Goal: Transaction & Acquisition: Purchase product/service

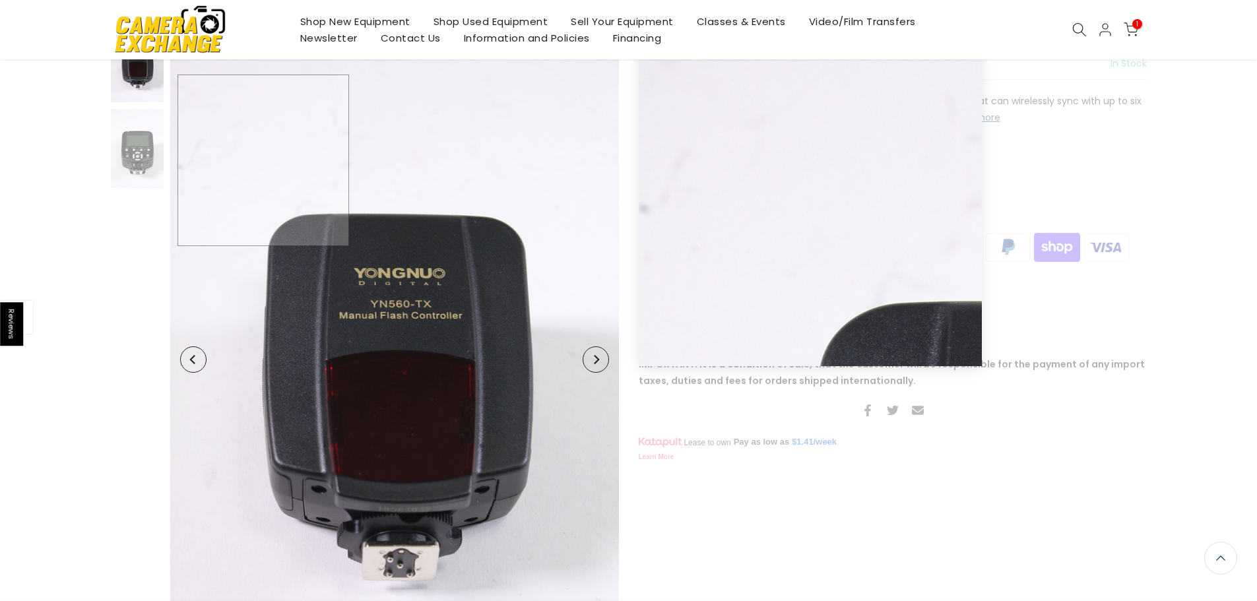
scroll to position [131, 0]
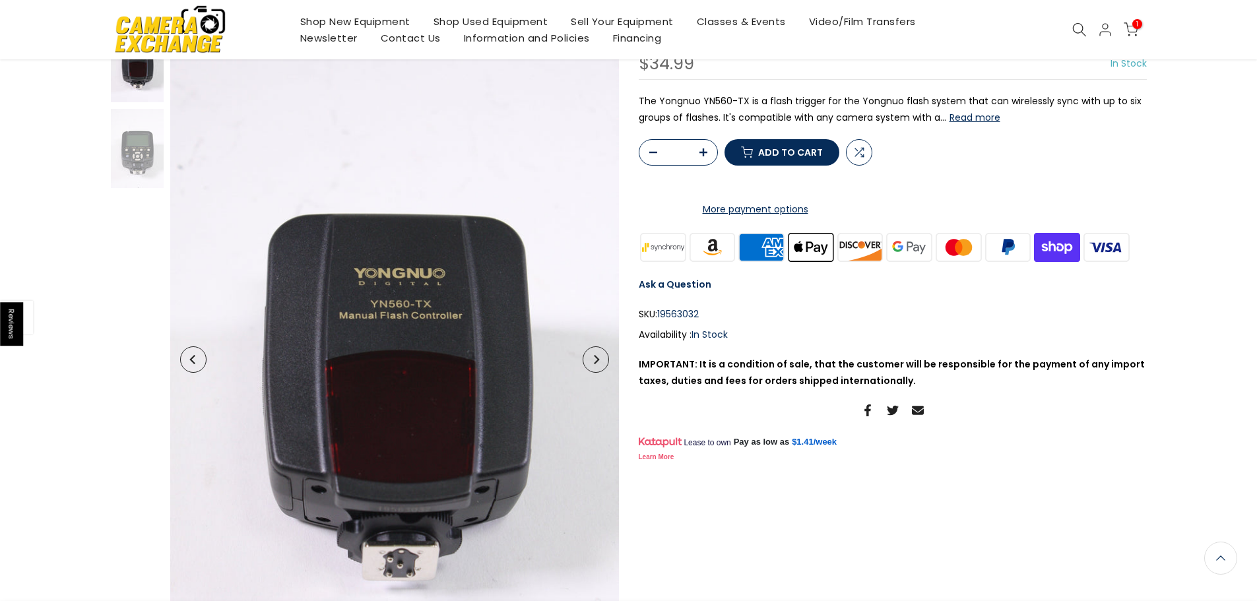
click at [786, 157] on span "Add to cart" at bounding box center [790, 152] width 65 height 9
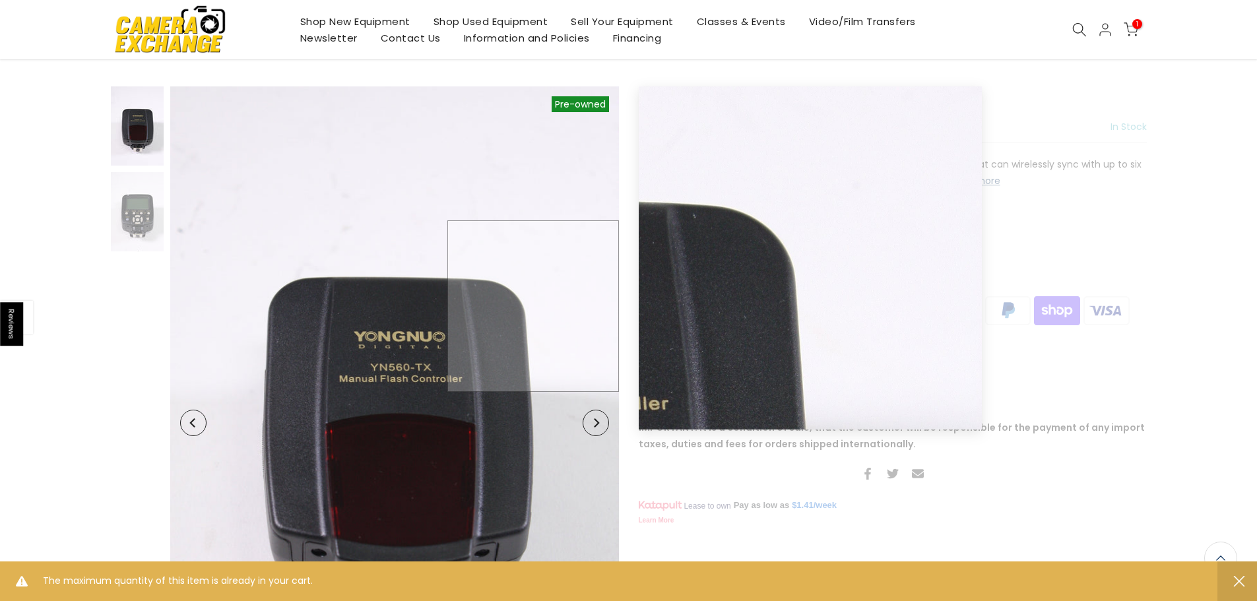
scroll to position [0, 0]
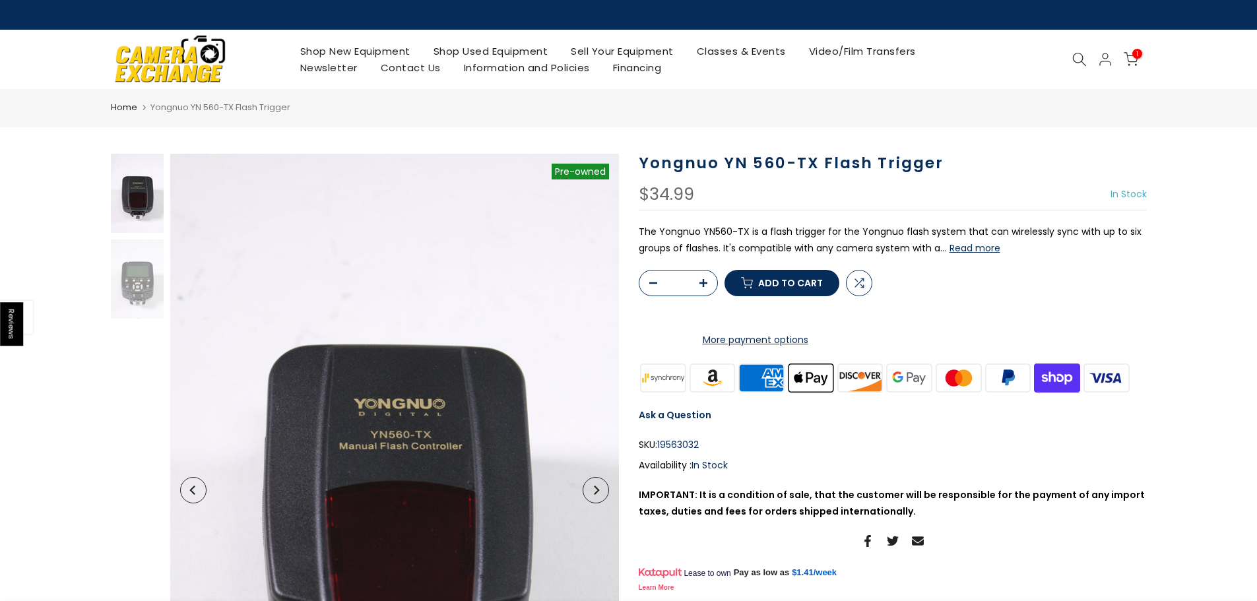
click at [511, 48] on link "Shop Used Equipment" at bounding box center [491, 51] width 138 height 16
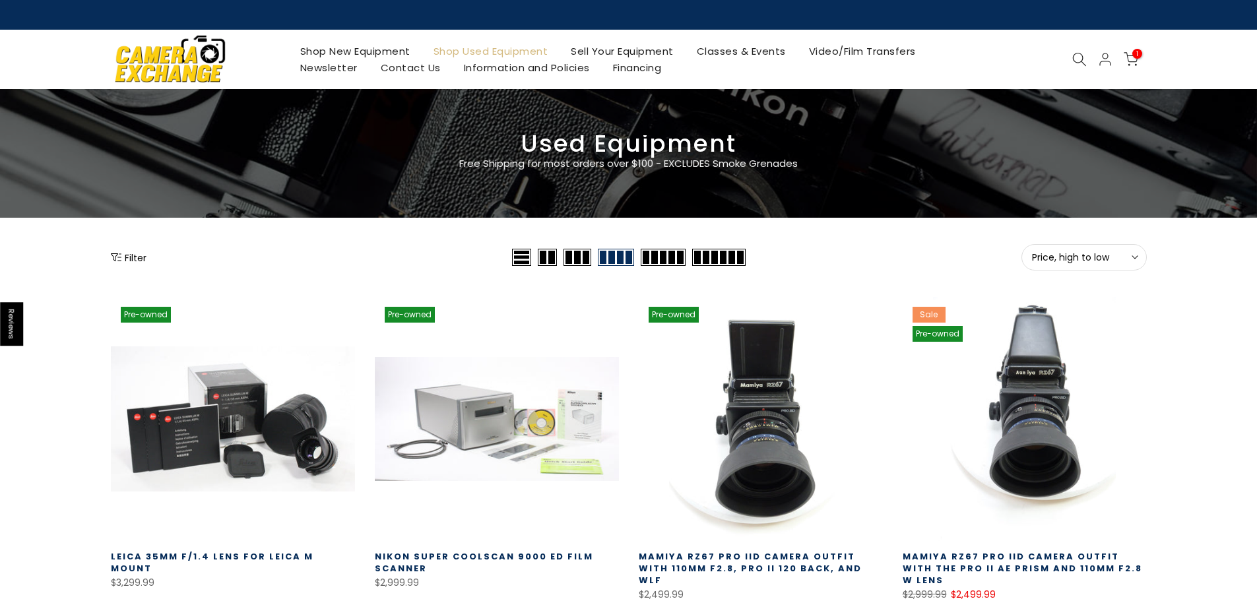
click at [124, 246] on div "Filter" at bounding box center [310, 257] width 398 height 26
click at [124, 251] on button "Filter" at bounding box center [129, 257] width 36 height 13
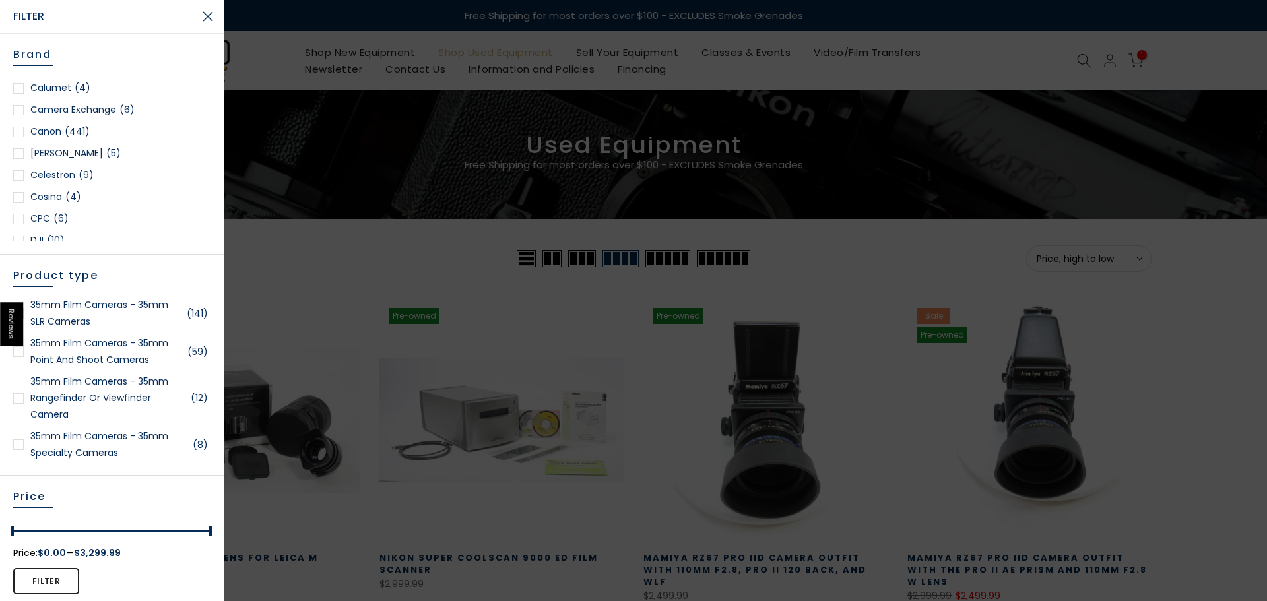
scroll to position [264, 0]
click at [53, 125] on link "Canon (441)" at bounding box center [112, 125] width 198 height 16
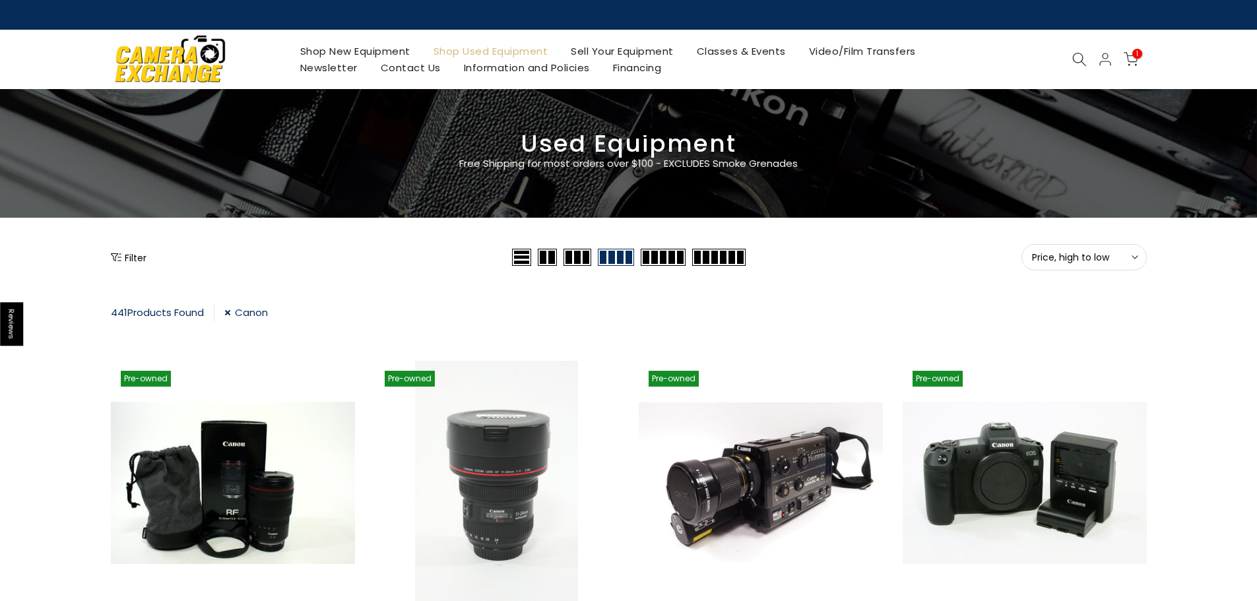
click at [135, 255] on button "Filter" at bounding box center [129, 257] width 36 height 13
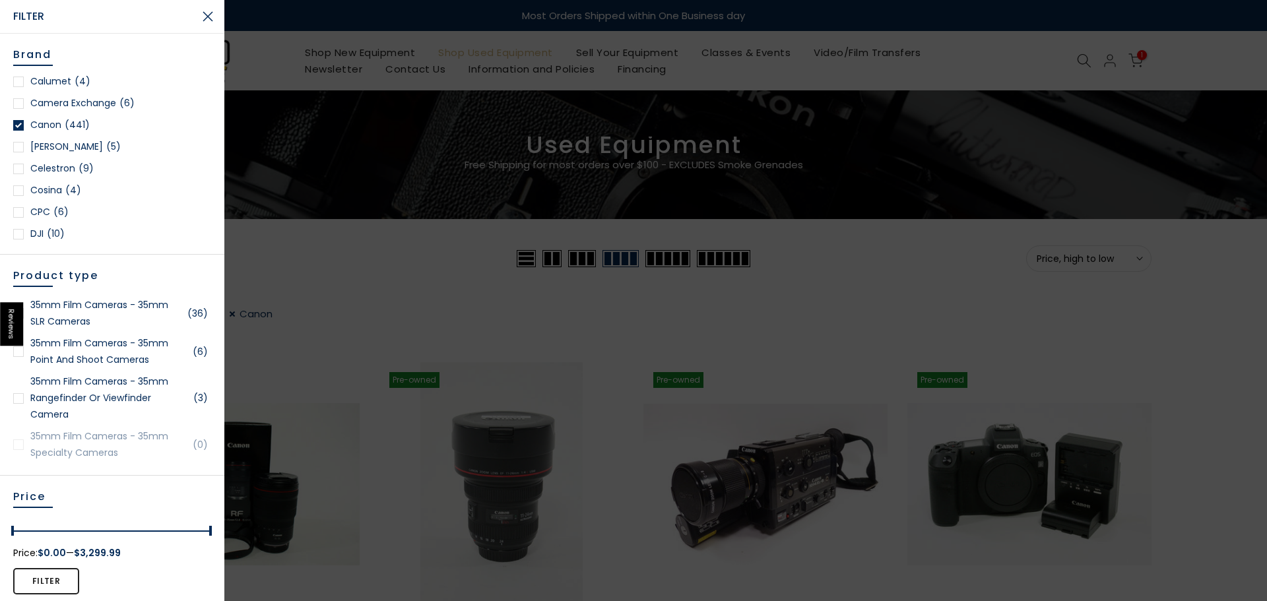
scroll to position [330, 0]
click at [44, 170] on link "DJI (10)" at bounding box center [112, 168] width 198 height 16
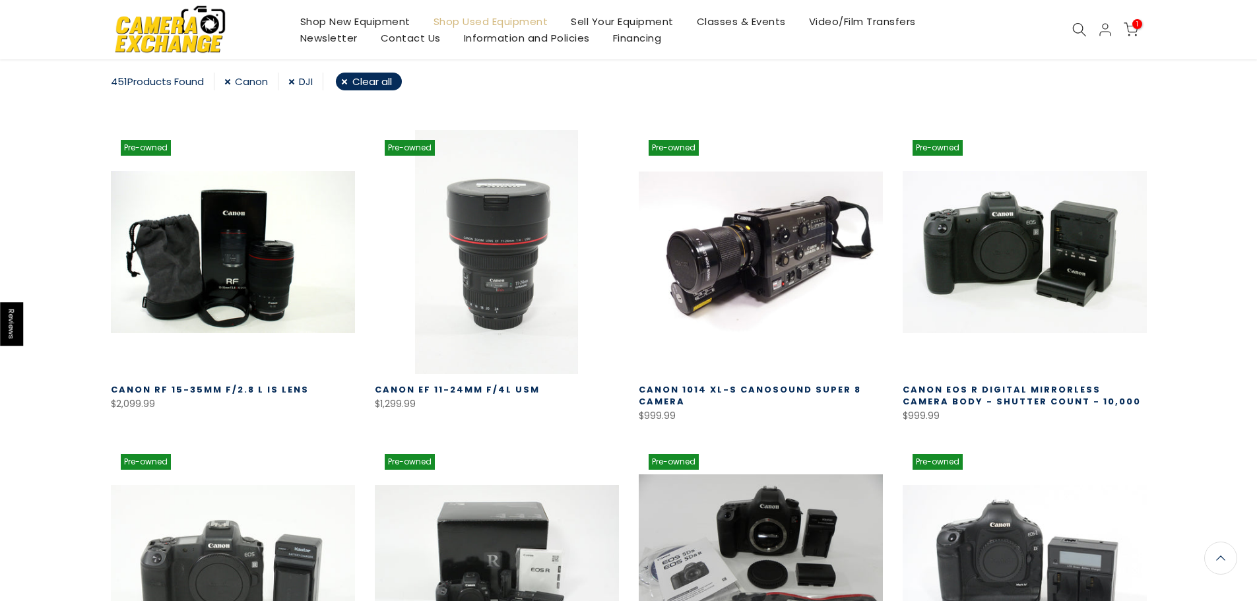
scroll to position [231, 0]
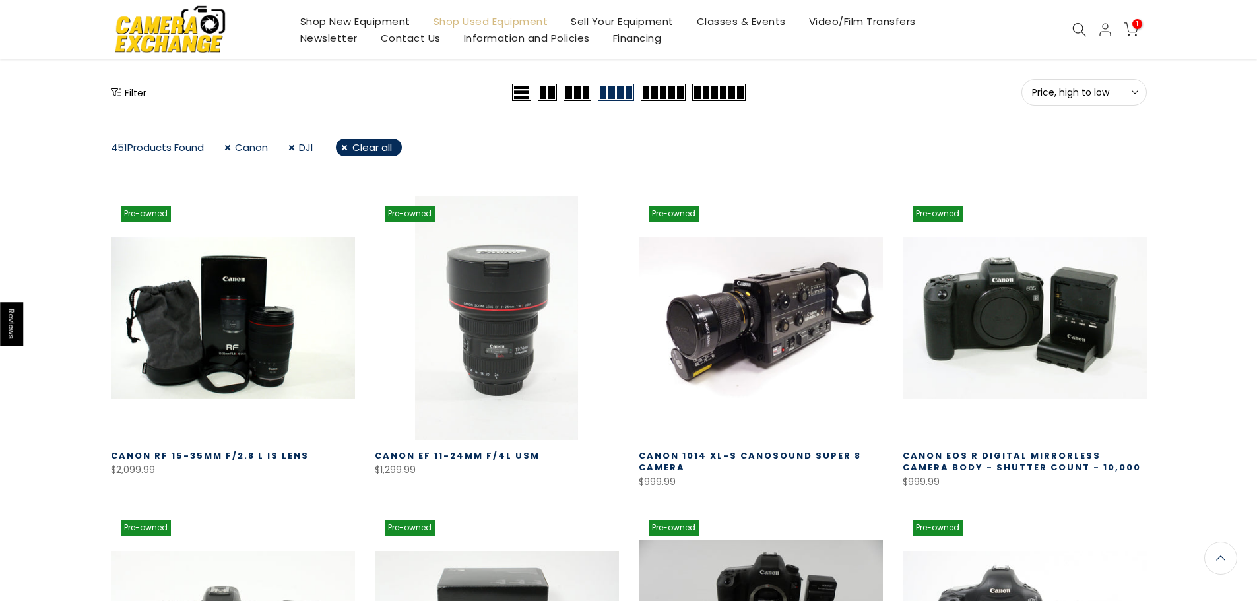
click at [133, 96] on button "Filter" at bounding box center [129, 92] width 36 height 13
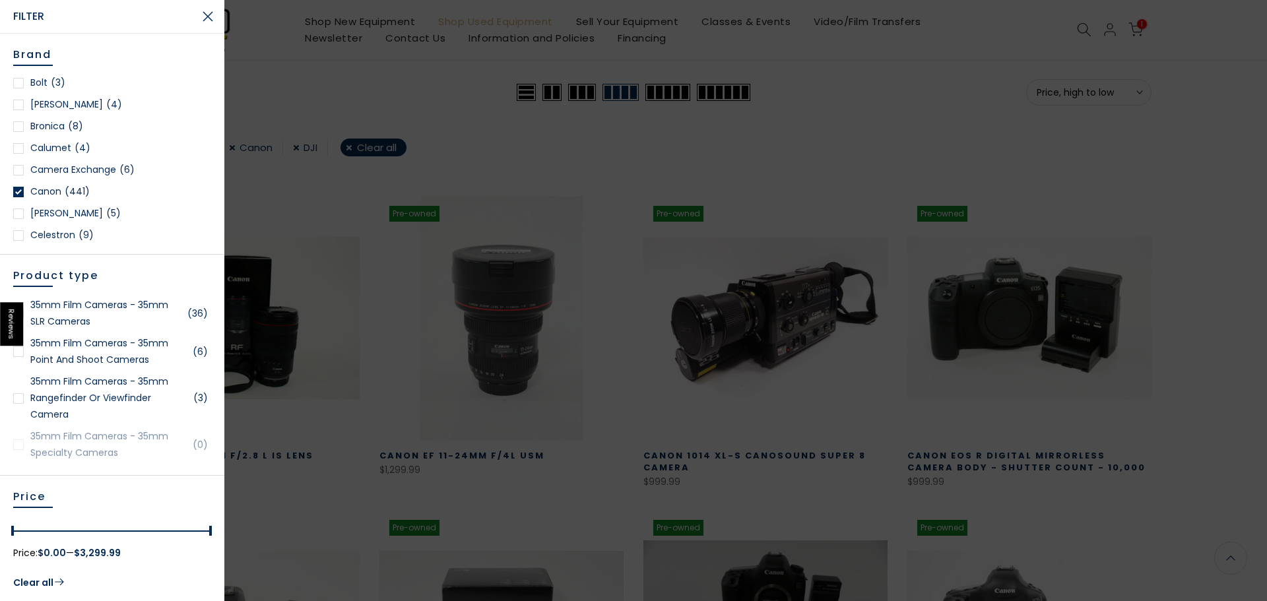
scroll to position [198, 0]
click at [20, 193] on div at bounding box center [18, 191] width 11 height 11
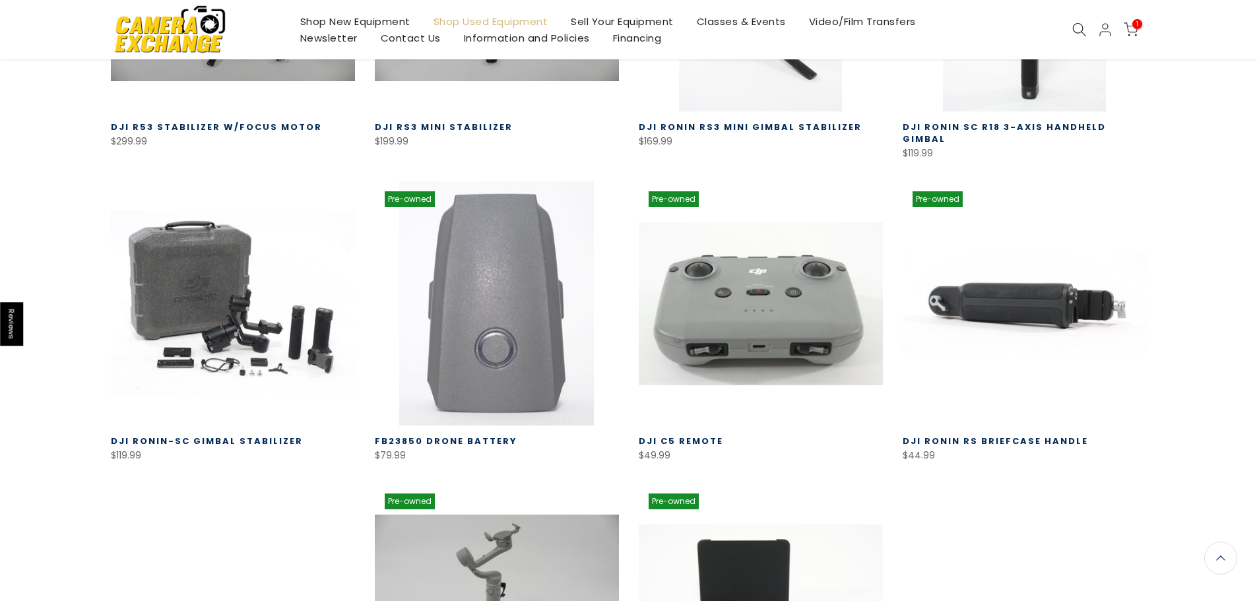
scroll to position [496, 0]
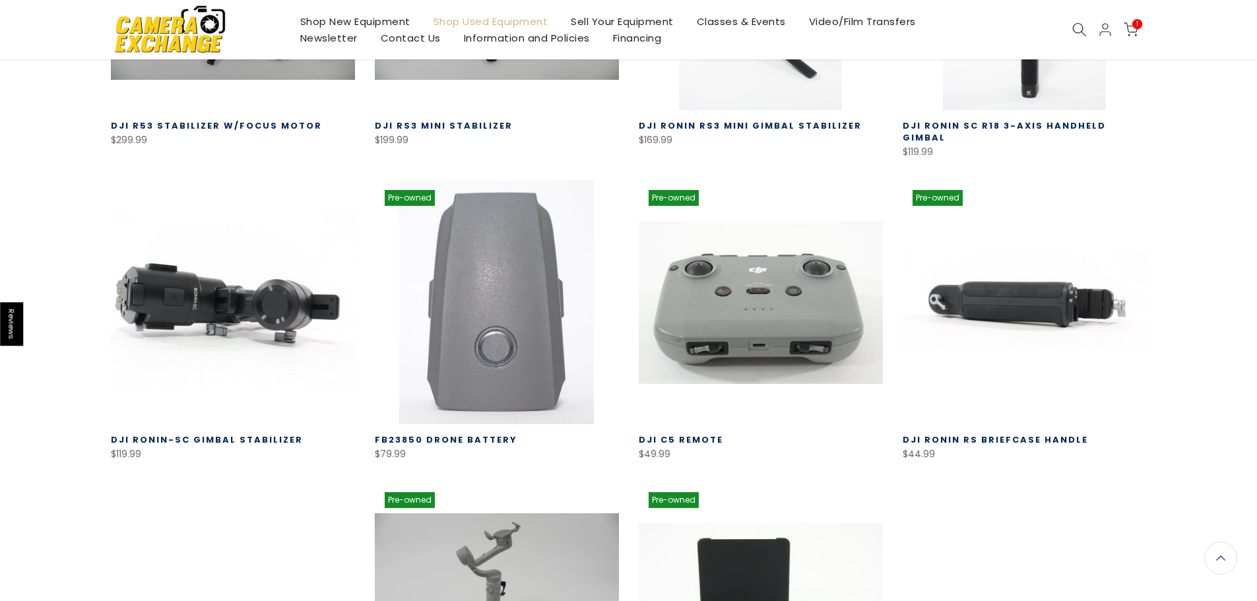
click at [269, 308] on link at bounding box center [233, 302] width 244 height 244
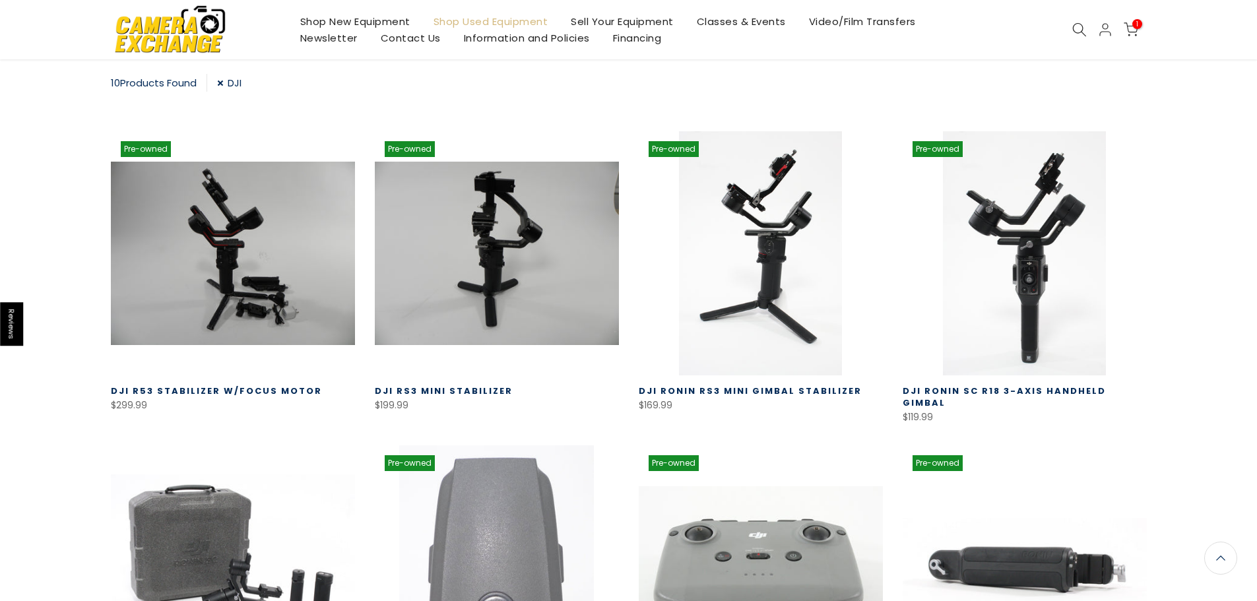
scroll to position [232, 0]
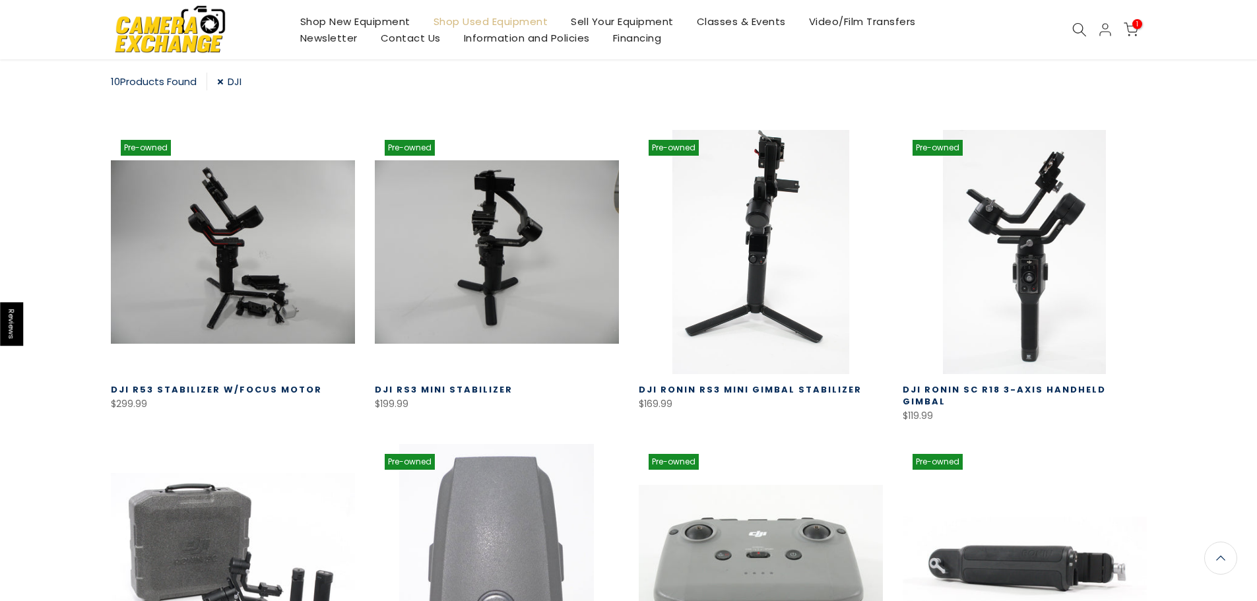
click at [761, 226] on link at bounding box center [761, 252] width 244 height 244
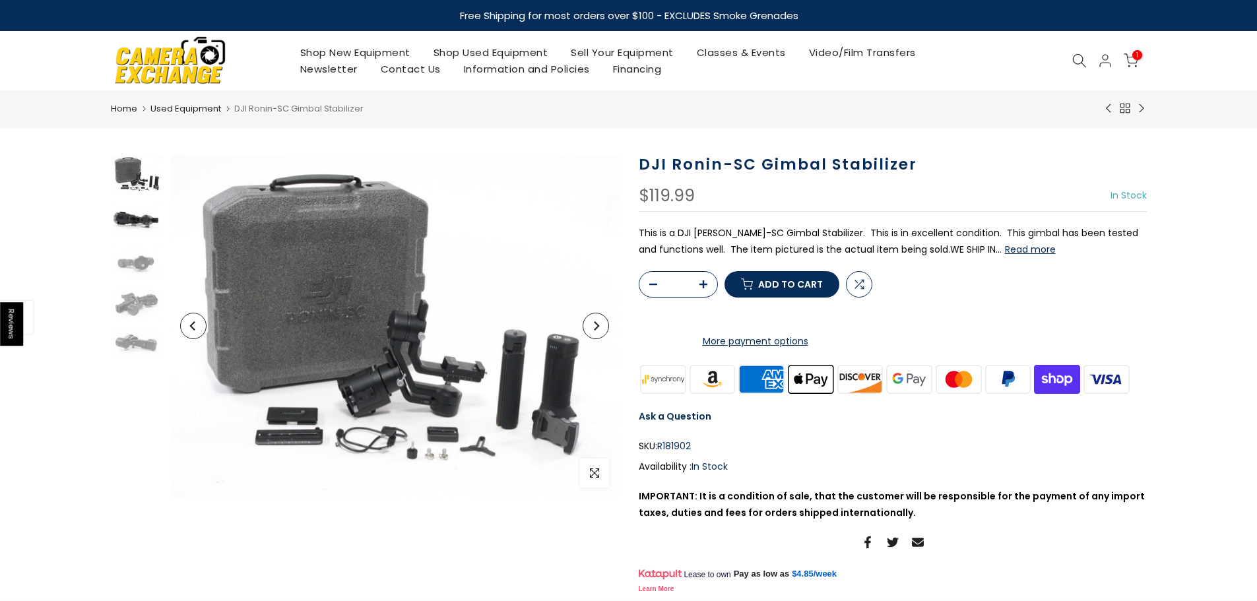
click at [140, 220] on img at bounding box center [137, 219] width 53 height 35
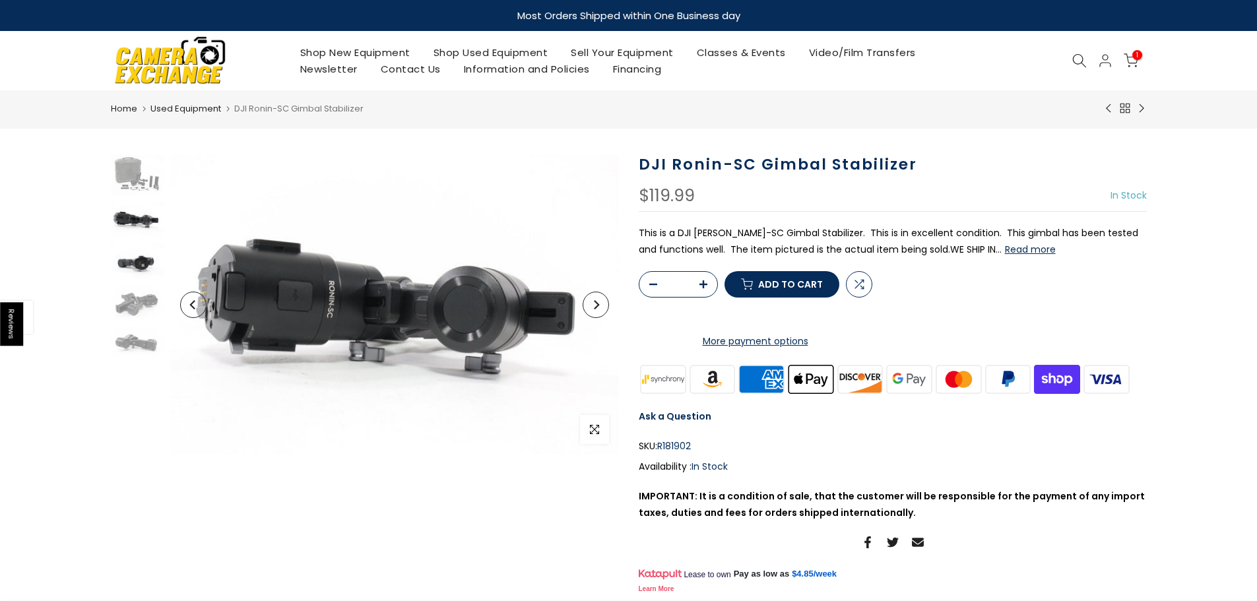
click at [135, 261] on img at bounding box center [137, 261] width 53 height 35
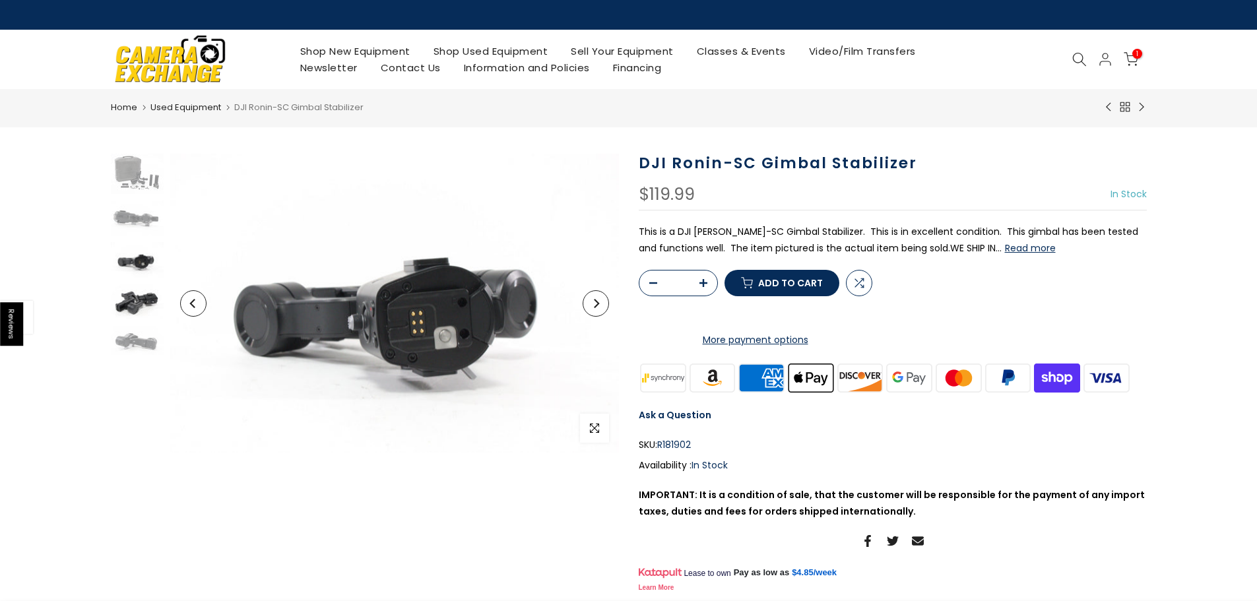
click at [134, 302] on img at bounding box center [137, 301] width 53 height 35
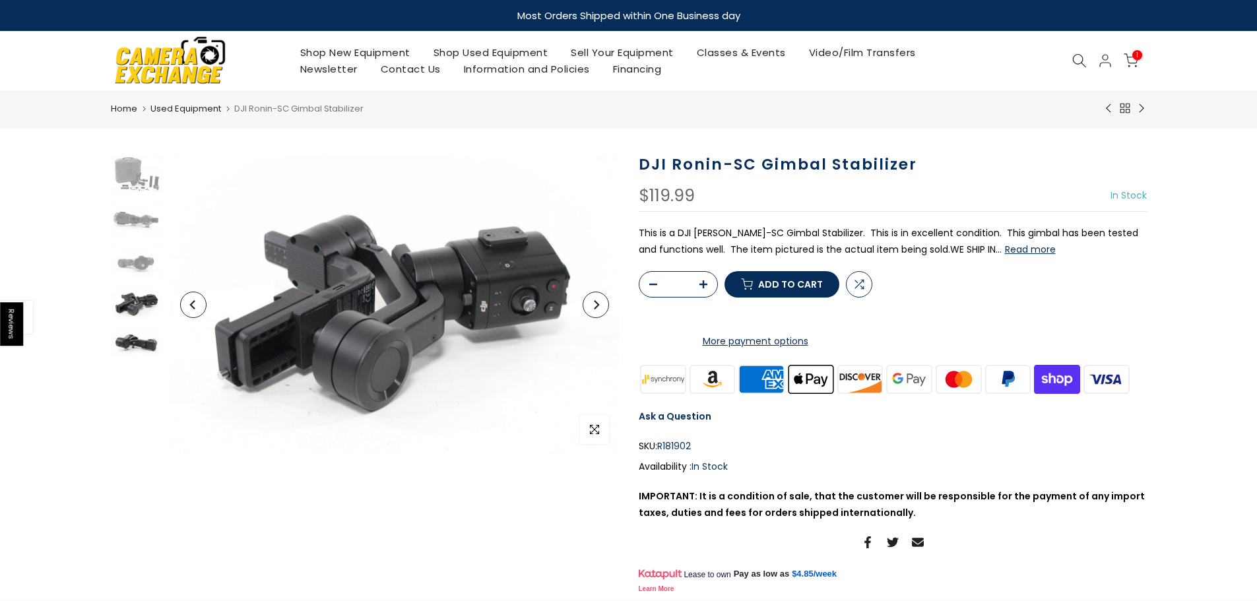
click at [132, 339] on img at bounding box center [137, 341] width 53 height 29
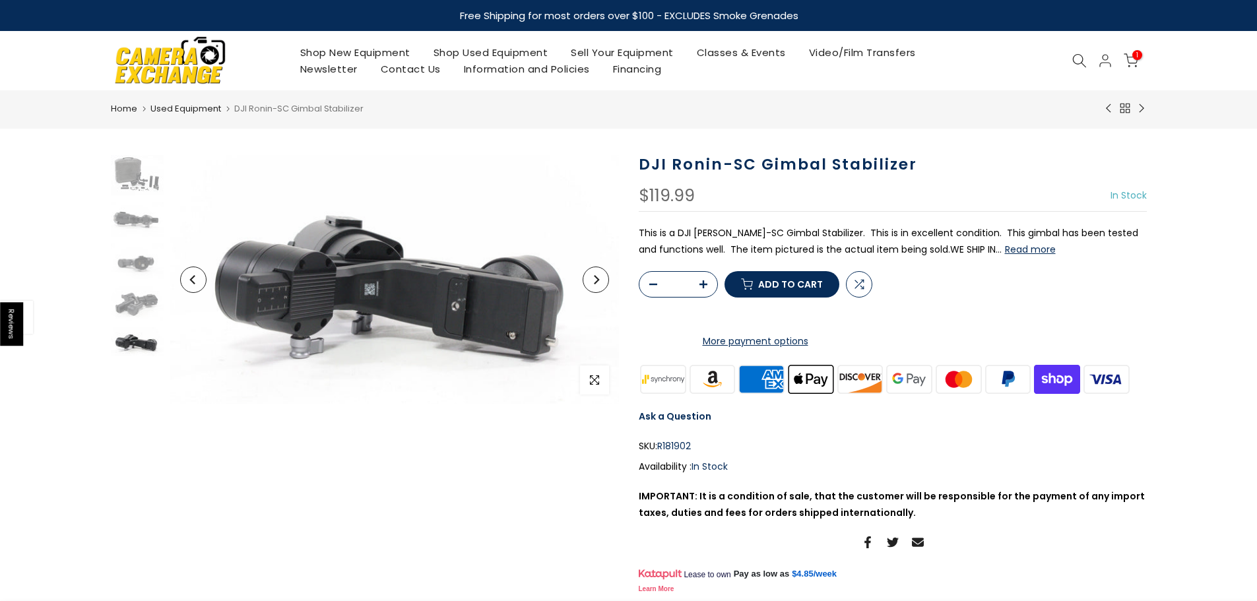
click at [793, 289] on span "Add to cart" at bounding box center [790, 284] width 65 height 9
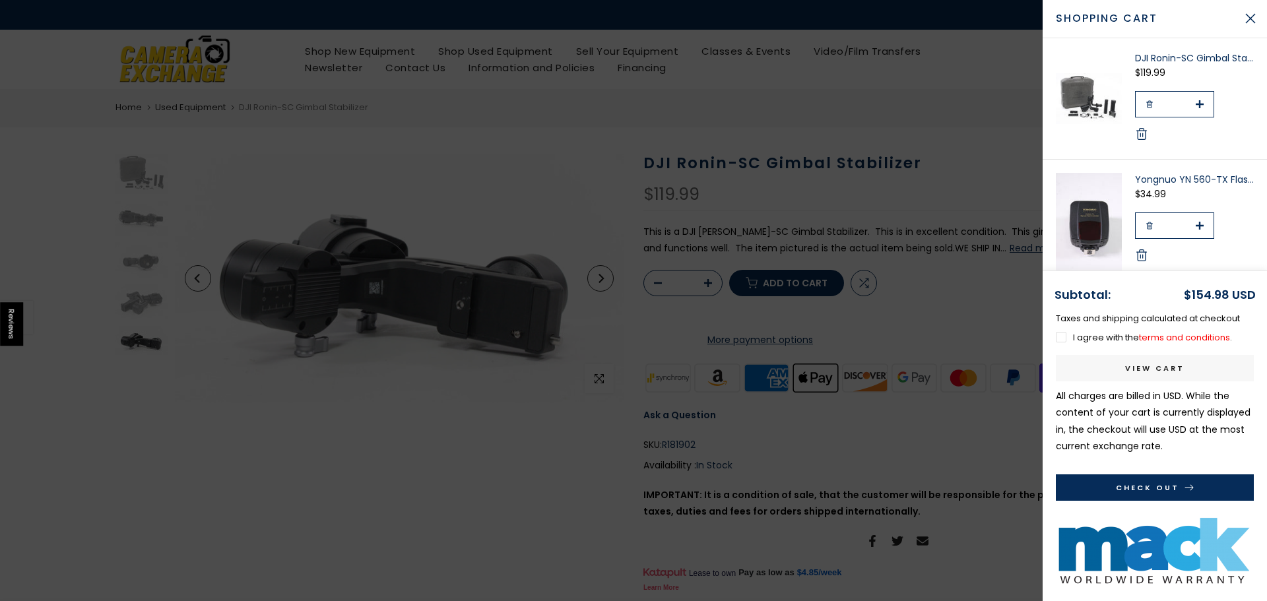
click at [459, 465] on div at bounding box center [633, 300] width 1267 height 601
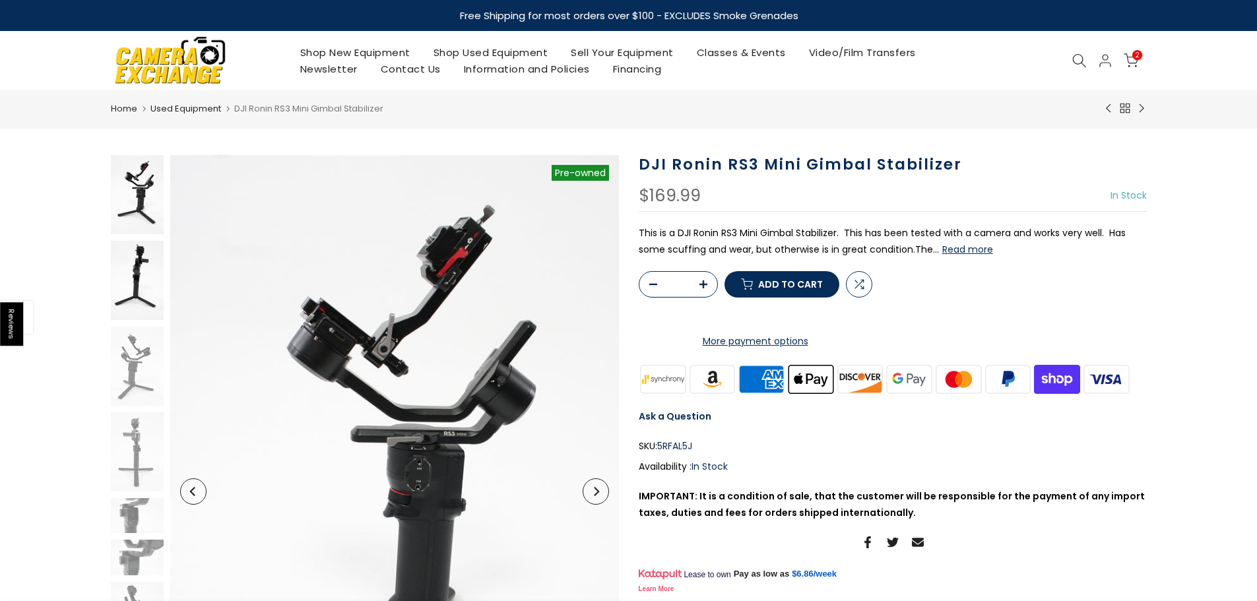
click at [137, 278] on img at bounding box center [137, 280] width 53 height 79
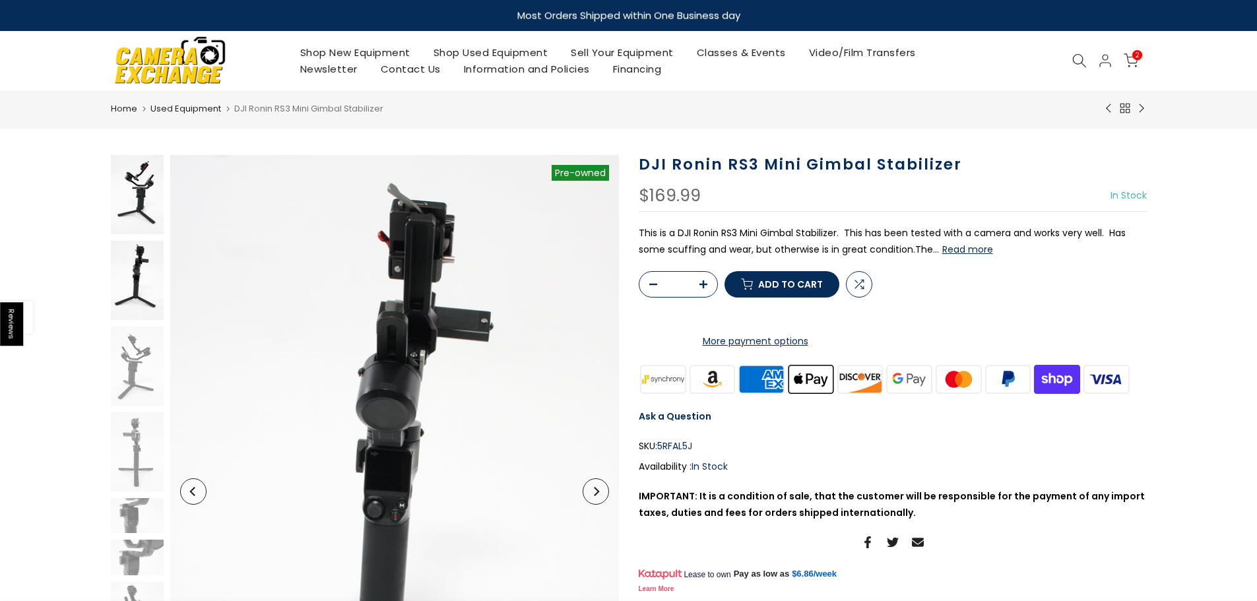
click at [133, 201] on img at bounding box center [137, 194] width 53 height 79
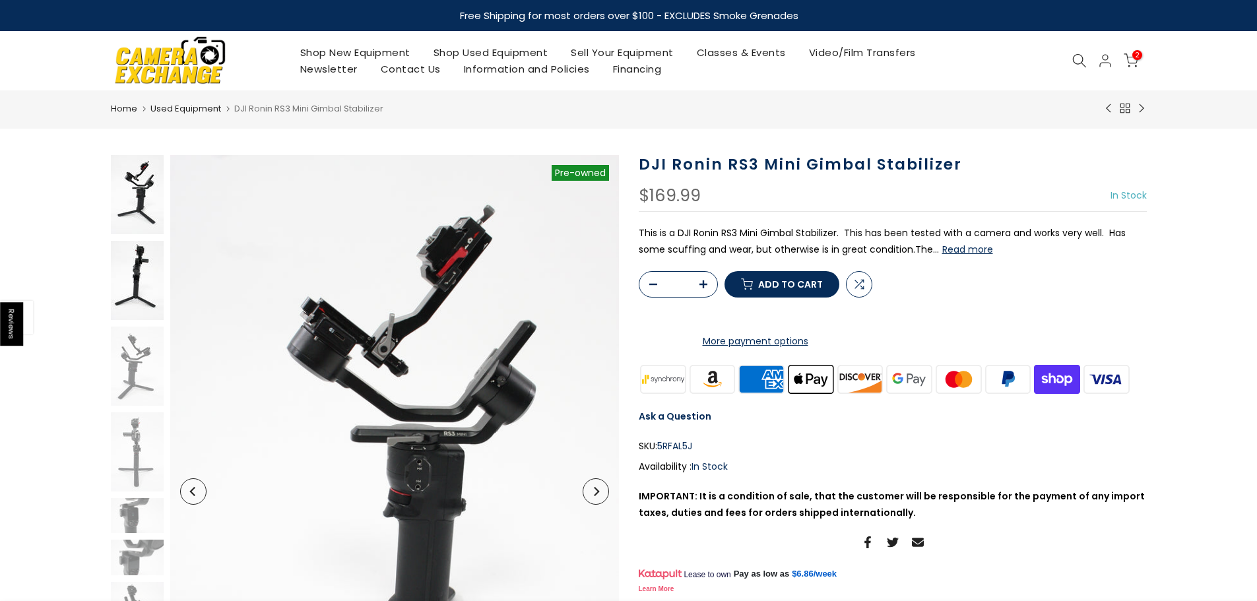
click at [137, 292] on img at bounding box center [137, 280] width 53 height 79
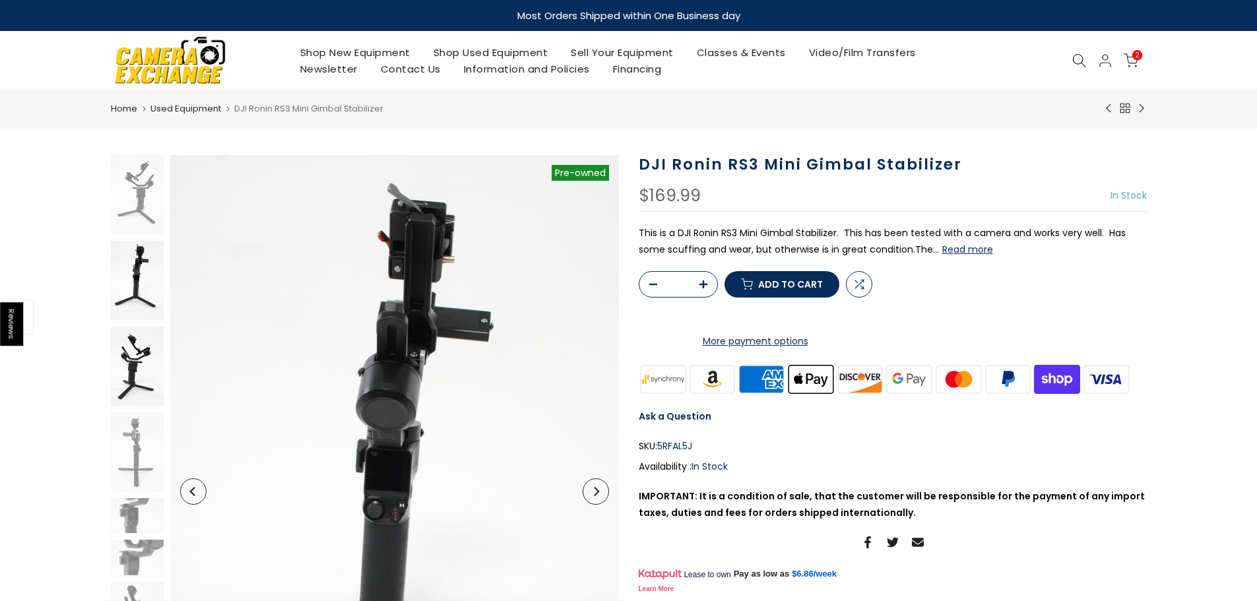
click at [130, 378] on img at bounding box center [137, 366] width 53 height 79
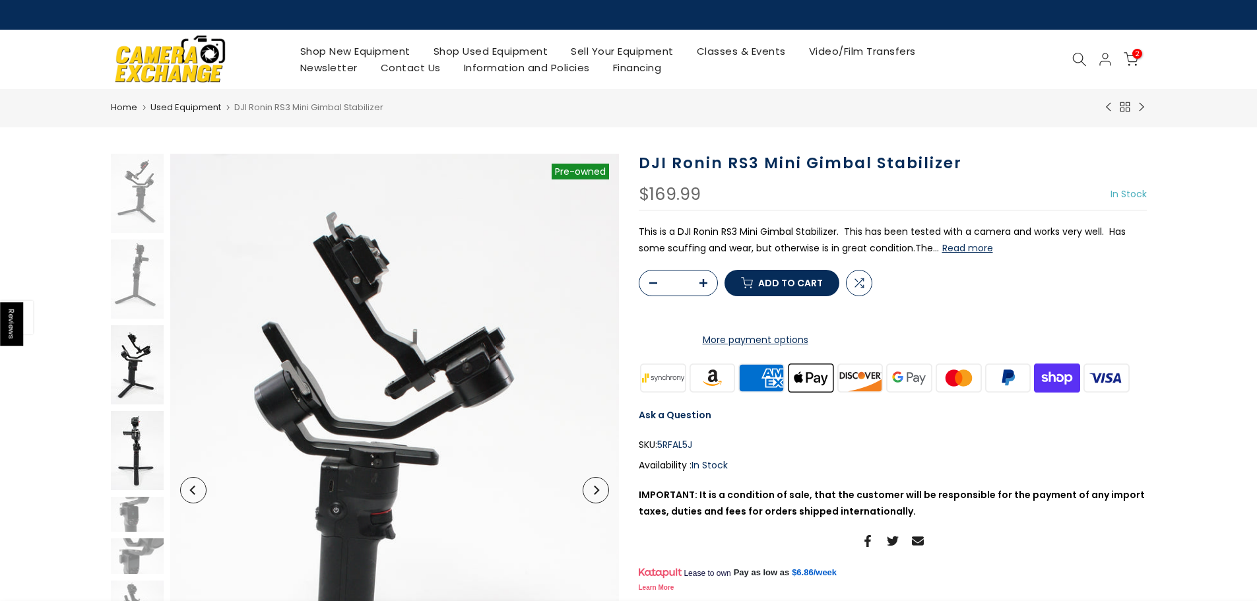
click at [126, 446] on img at bounding box center [137, 450] width 53 height 79
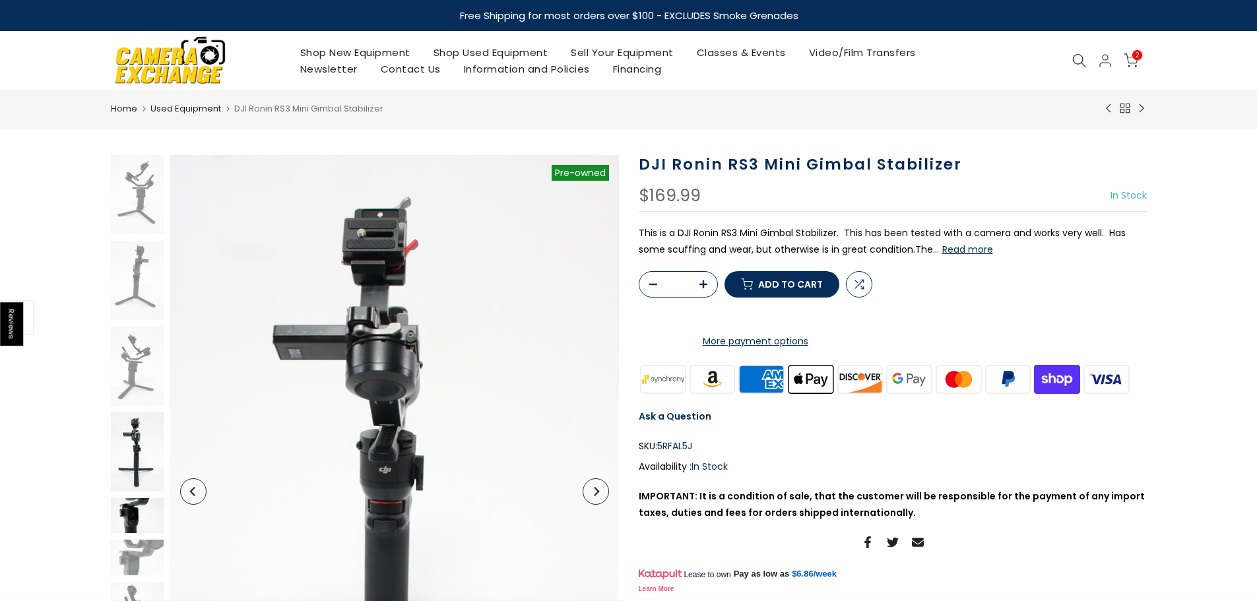
click at [127, 517] on img at bounding box center [137, 515] width 53 height 35
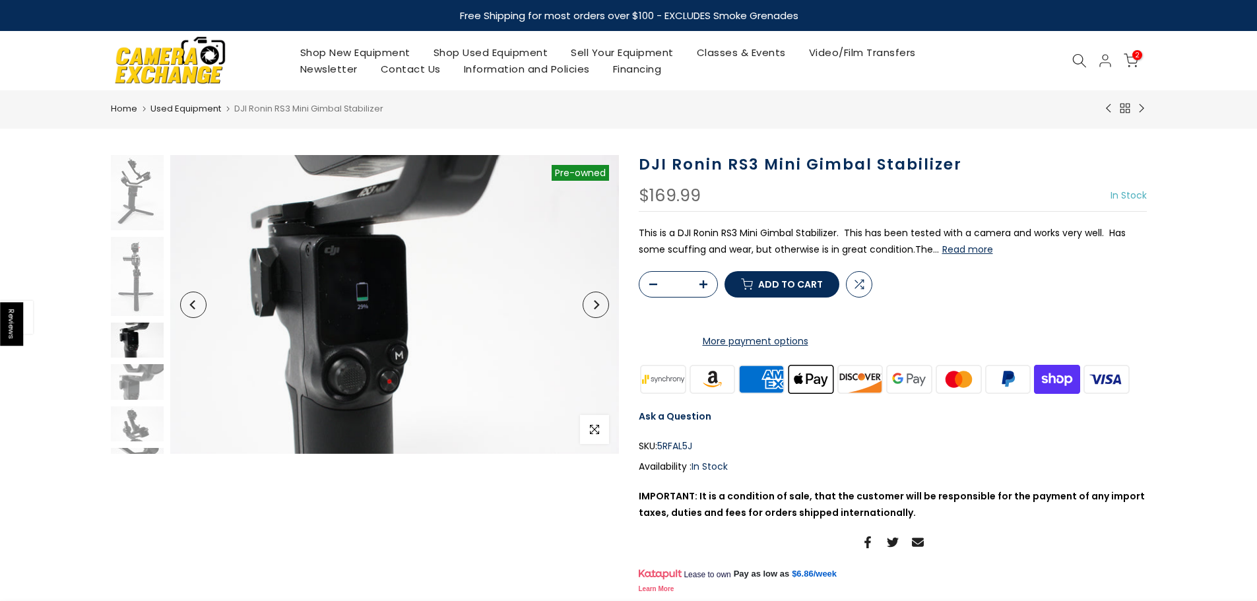
scroll to position [205, 0]
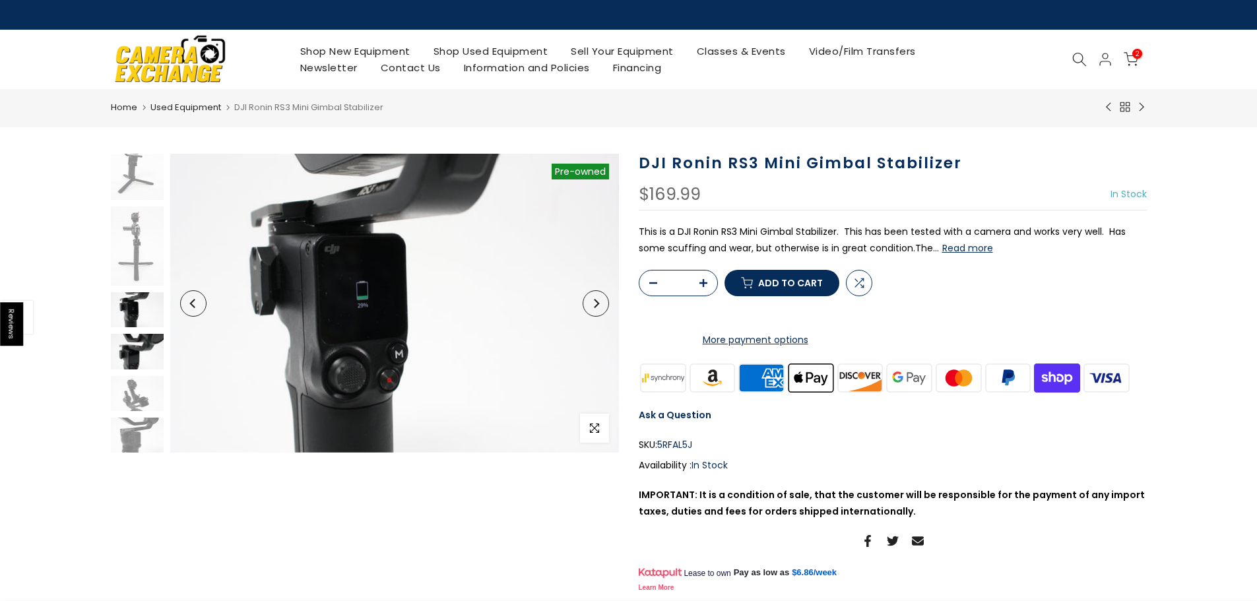
click at [145, 362] on img at bounding box center [137, 351] width 53 height 35
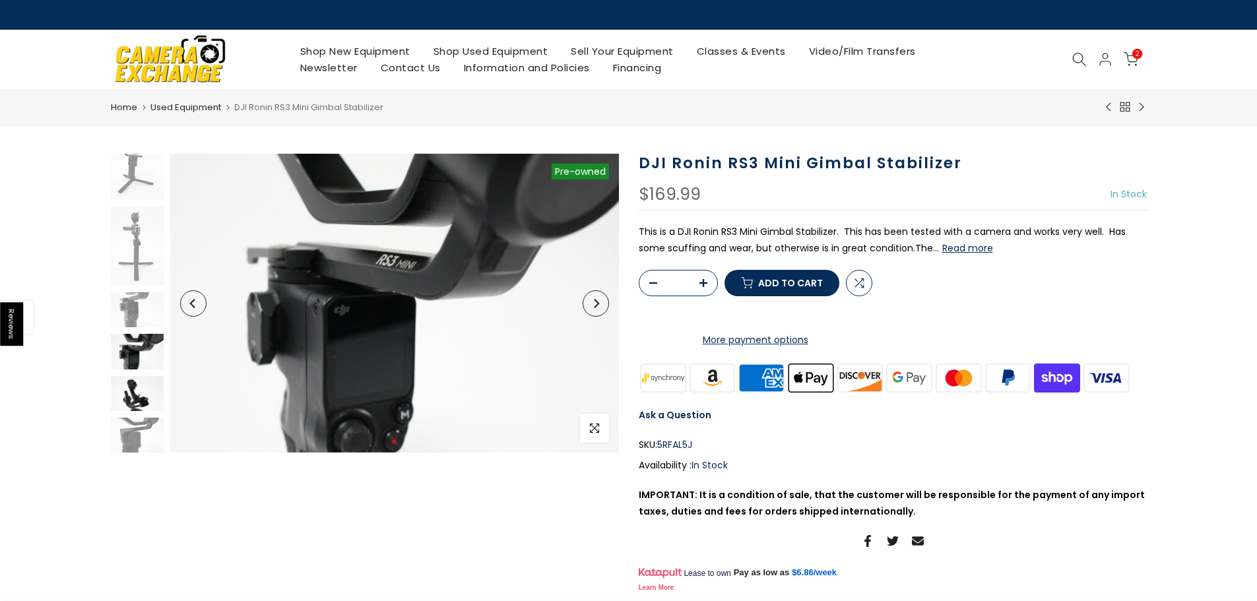
click at [143, 377] on img at bounding box center [137, 393] width 53 height 35
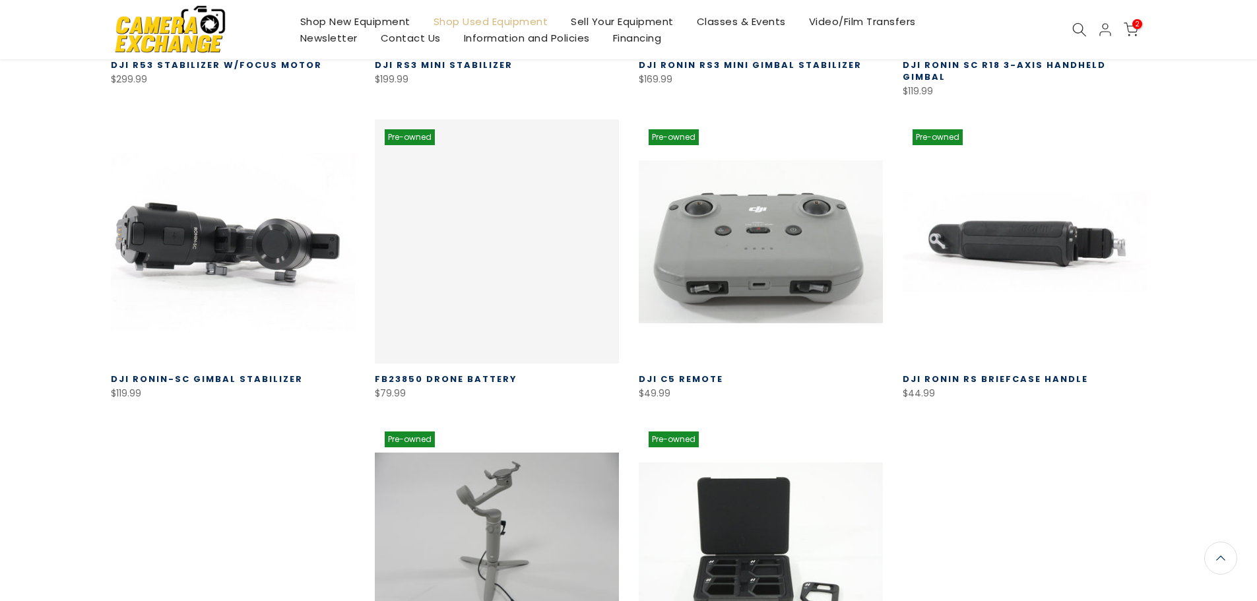
scroll to position [536, 0]
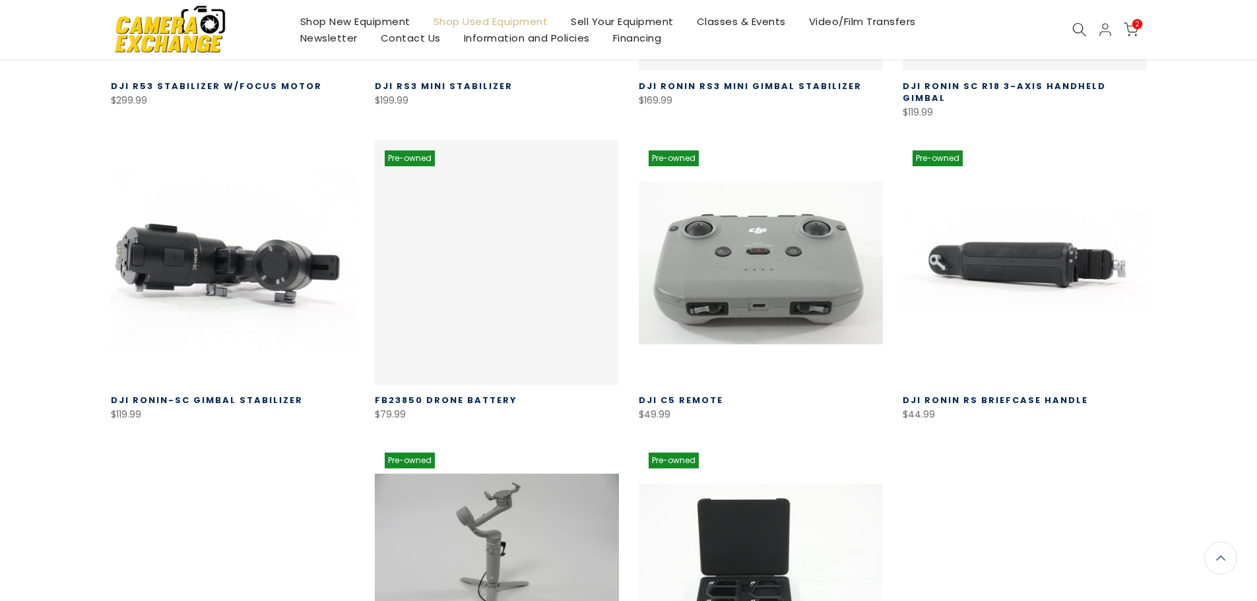
click at [179, 204] on link at bounding box center [233, 263] width 244 height 244
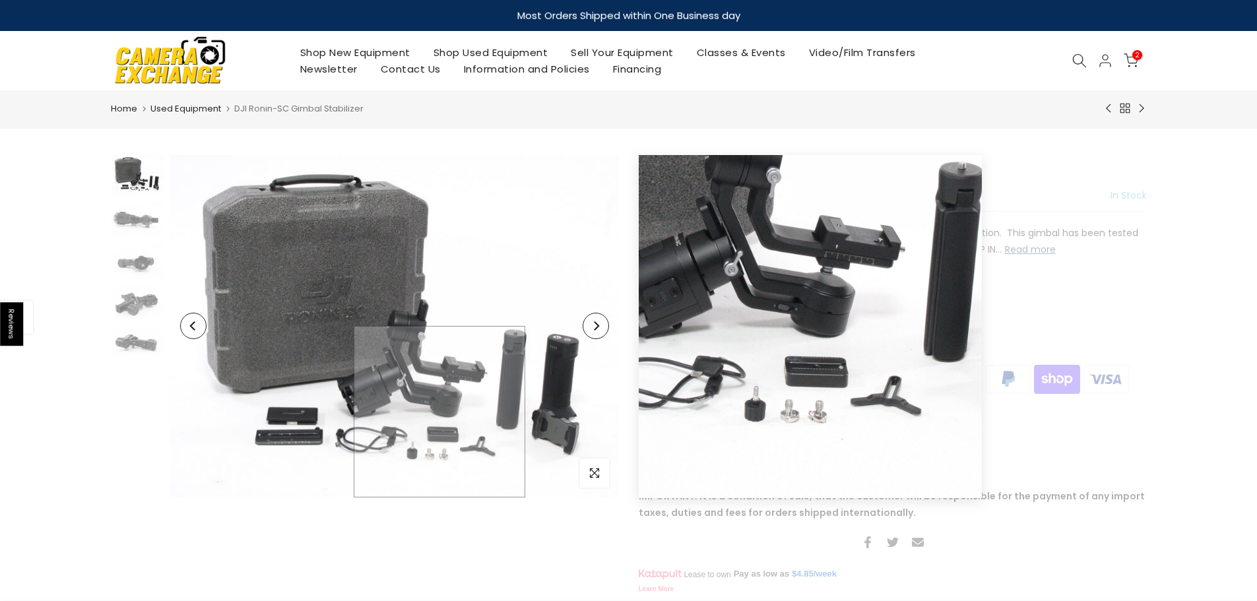
click at [440, 431] on img at bounding box center [394, 326] width 449 height 343
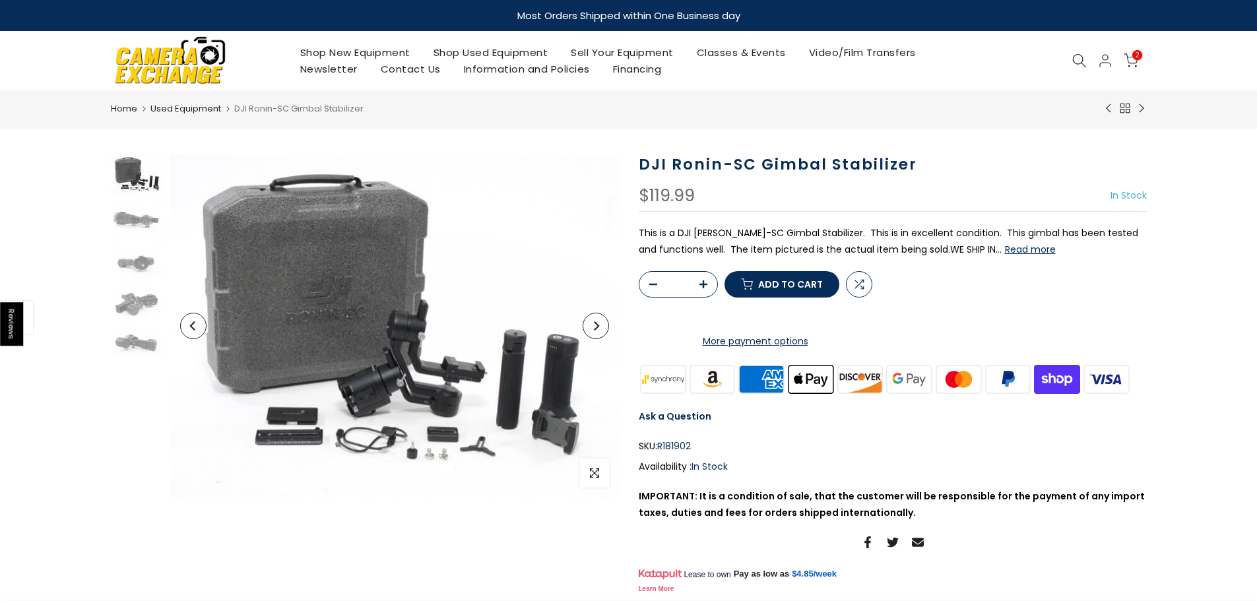
click at [1137, 62] on use at bounding box center [1130, 60] width 13 height 13
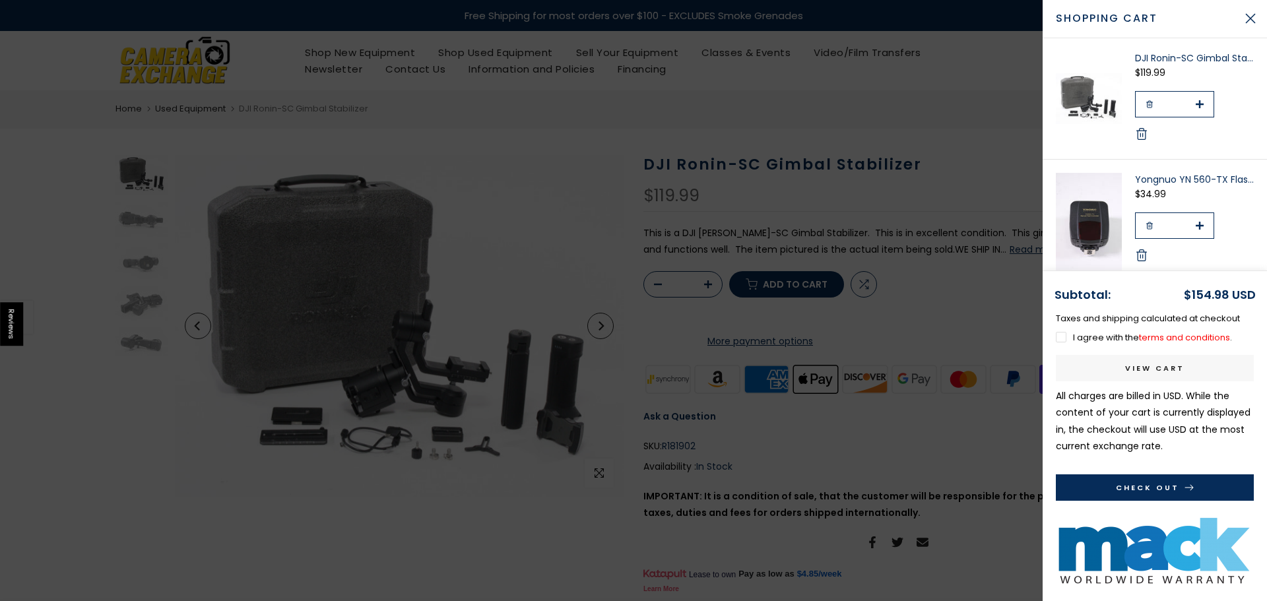
click at [1062, 336] on label "I agree with the terms and conditions ." at bounding box center [1144, 337] width 176 height 13
click at [1115, 492] on button "Check Out" at bounding box center [1155, 488] width 198 height 26
